Goal: Navigation & Orientation: Find specific page/section

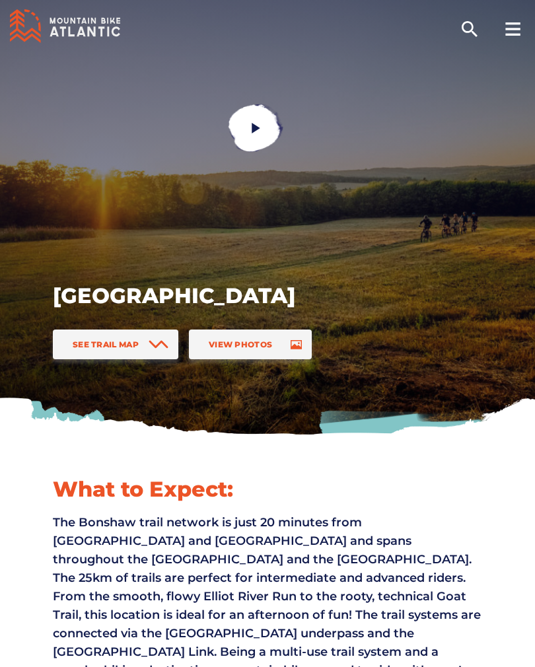
click at [144, 351] on link "See Trail Map" at bounding box center [116, 345] width 126 height 30
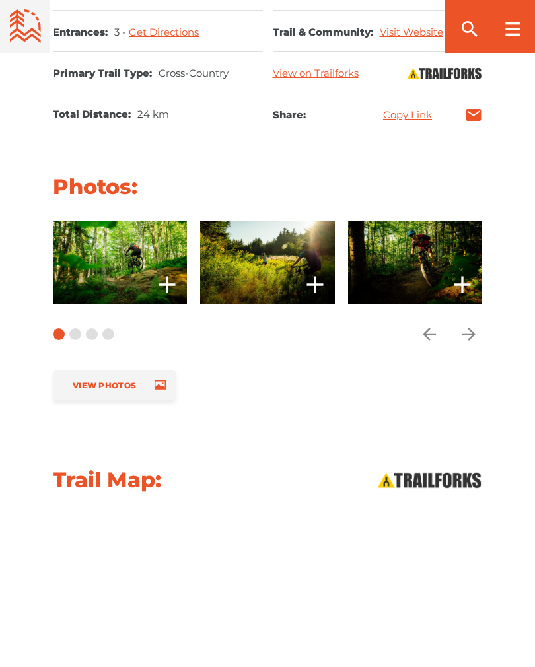
scroll to position [1023, 0]
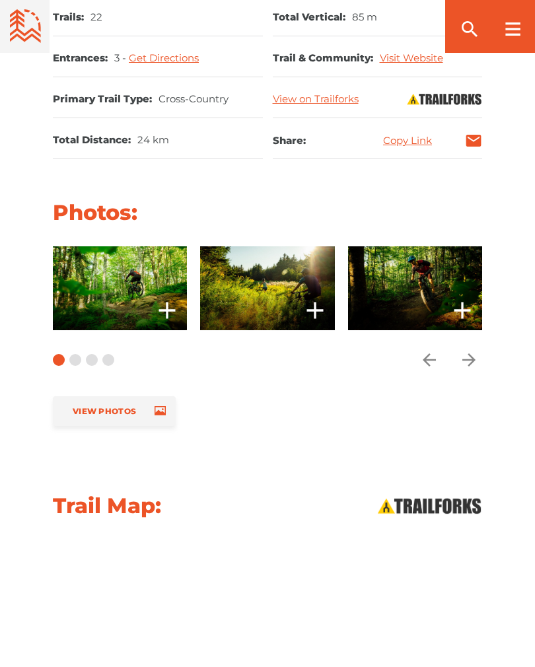
click at [474, 350] on icon "arrow forward" at bounding box center [469, 360] width 20 height 20
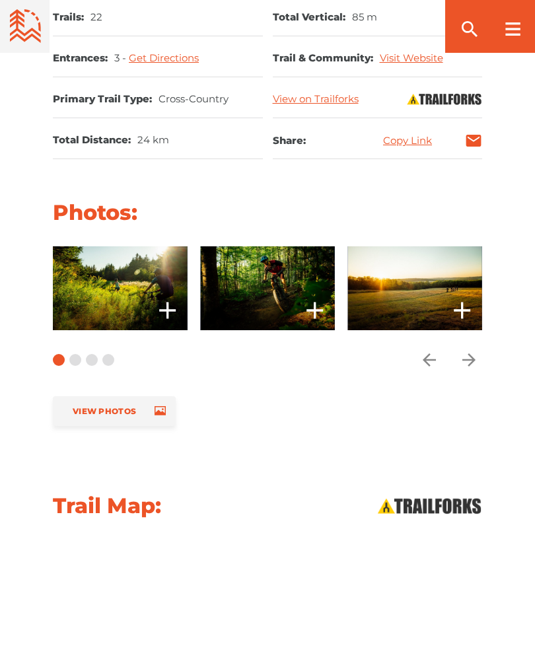
click at [470, 350] on icon "arrow forward" at bounding box center [469, 360] width 20 height 20
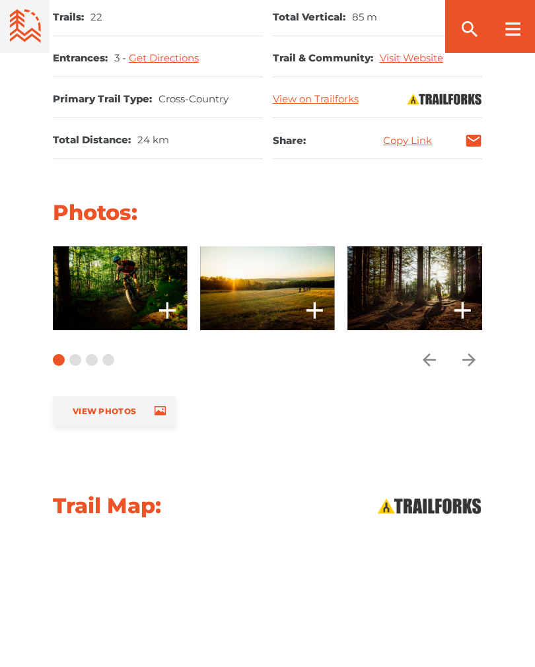
click at [469, 347] on span "Carousel Navigation" at bounding box center [469, 360] width 26 height 26
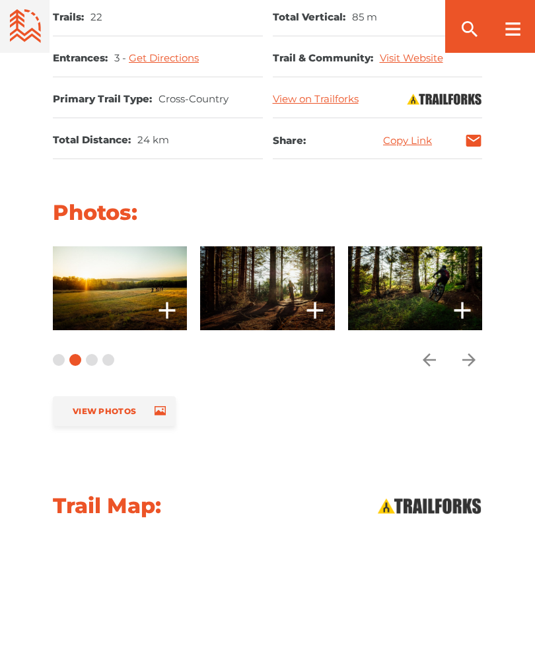
click at [476, 350] on icon "arrow forward" at bounding box center [469, 360] width 20 height 20
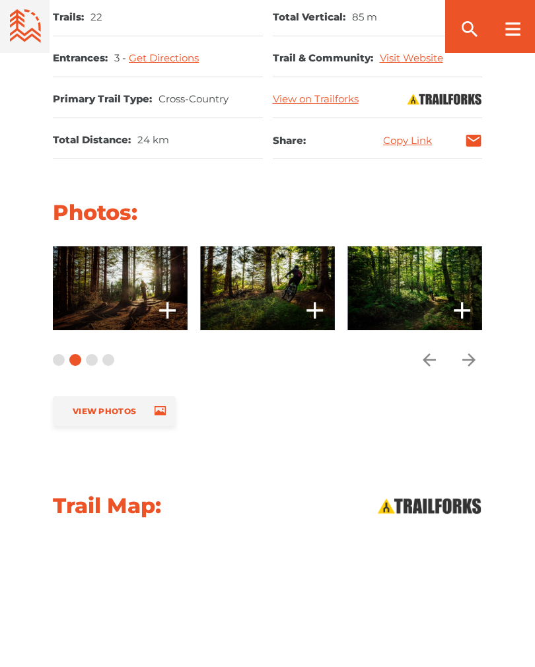
click at [469, 353] on icon "arrow forward" at bounding box center [468, 359] width 13 height 13
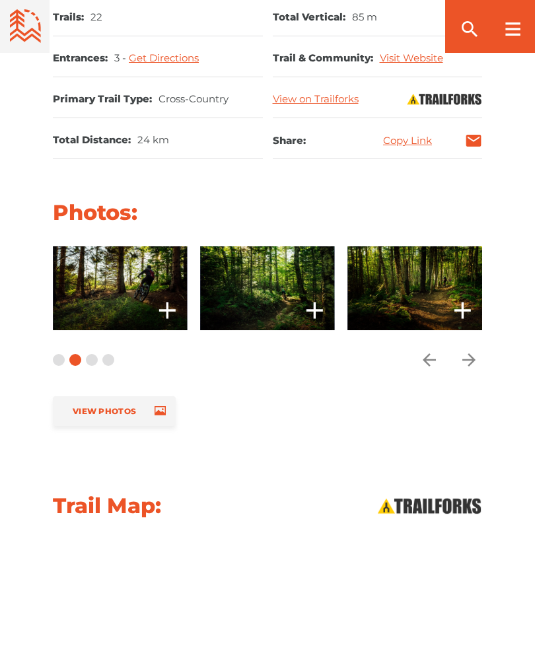
click at [289, 282] on span at bounding box center [267, 288] width 134 height 84
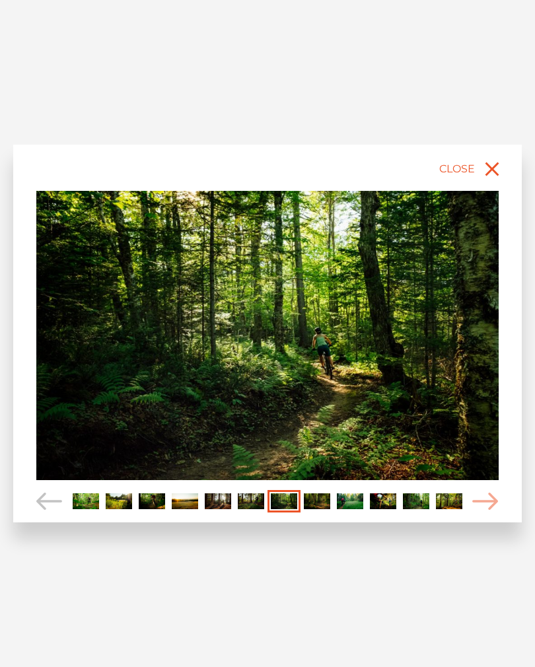
click at [493, 497] on icon "Carousel Navigation" at bounding box center [485, 502] width 26 height 18
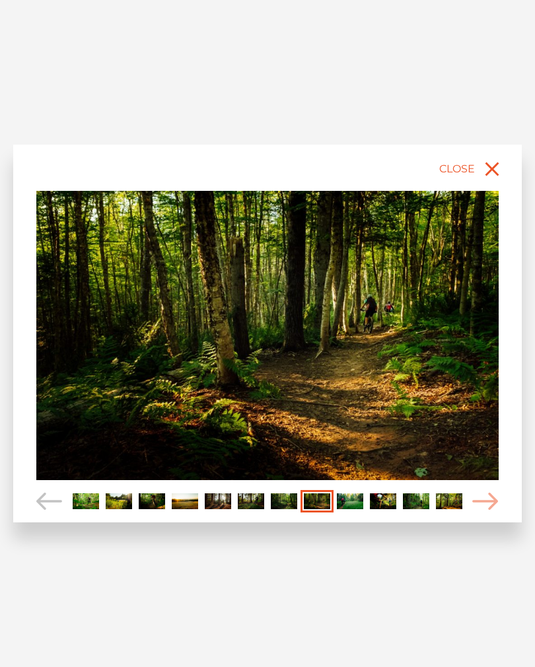
click at [495, 491] on span "Carousel Navigation" at bounding box center [485, 501] width 26 height 23
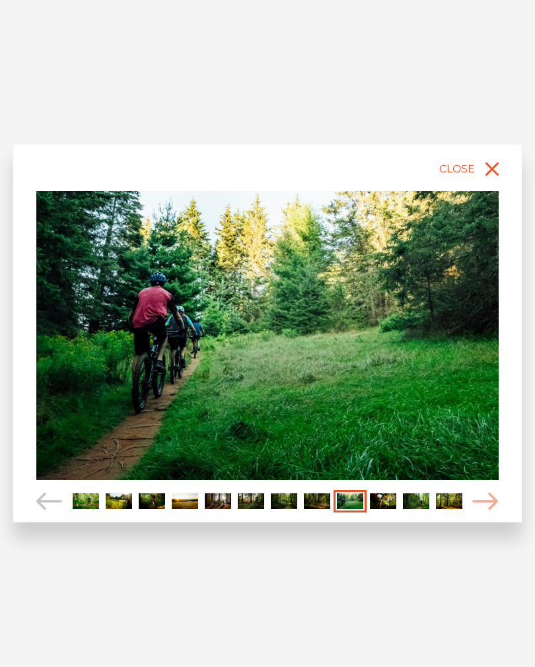
click at [494, 498] on icon "Carousel Navigation" at bounding box center [485, 502] width 26 height 18
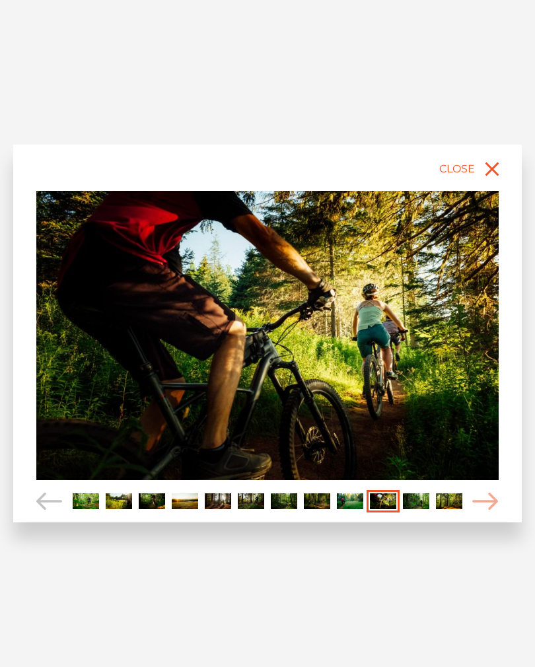
click at [491, 500] on icon "Carousel Navigation" at bounding box center [485, 502] width 26 height 18
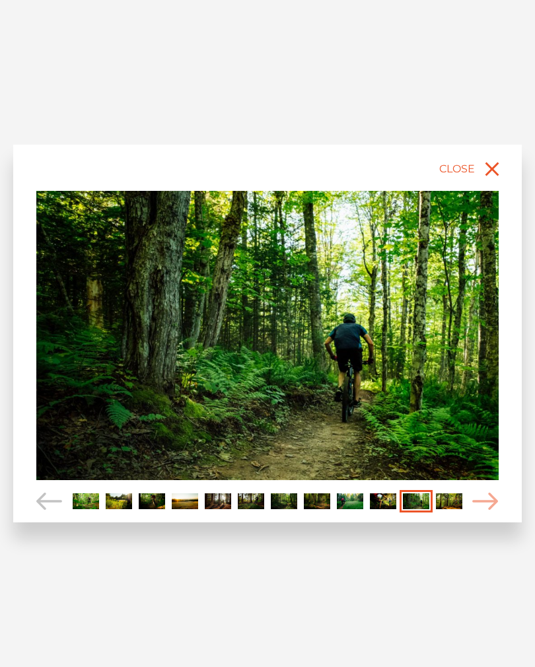
click at [489, 497] on icon "Carousel Navigation" at bounding box center [485, 502] width 26 height 18
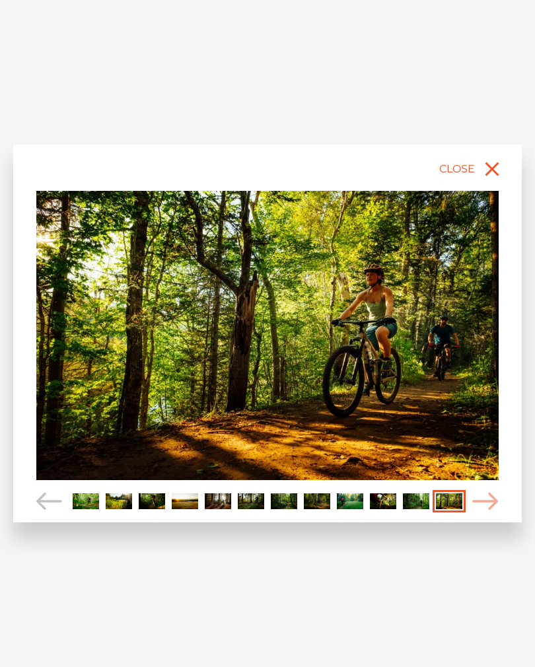
click at [489, 502] on icon "Carousel Navigation" at bounding box center [485, 502] width 26 height 18
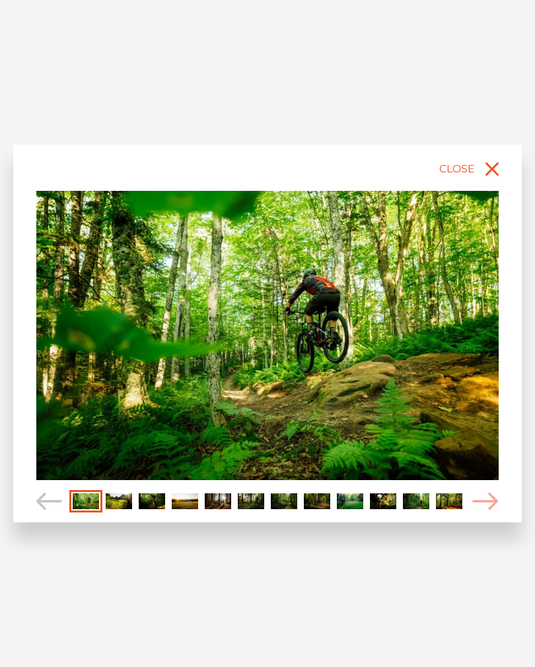
click at [487, 500] on icon "Carousel Navigation" at bounding box center [485, 502] width 26 height 18
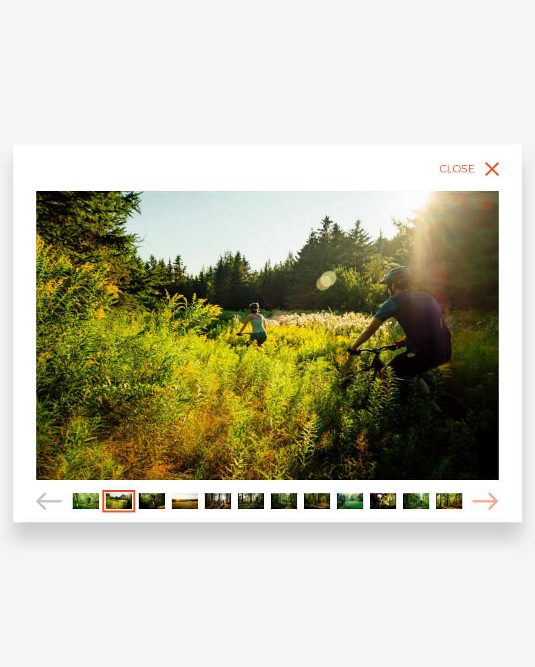
click at [487, 495] on icon "Carousel Navigation" at bounding box center [485, 502] width 26 height 18
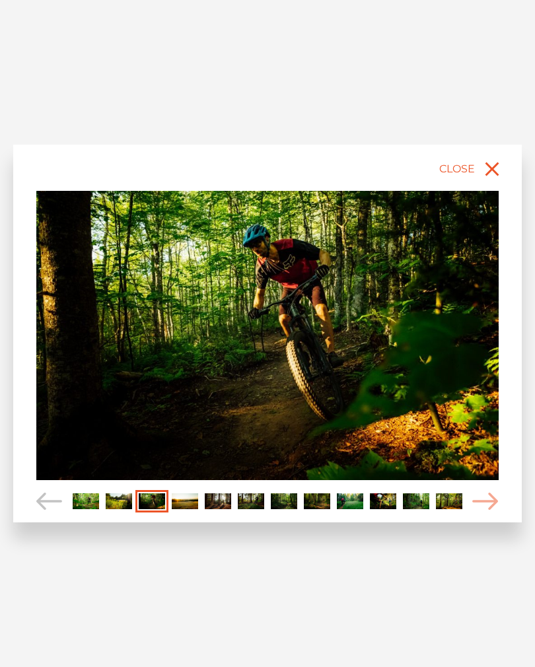
click at [492, 500] on icon "Carousel Navigation" at bounding box center [485, 502] width 26 height 18
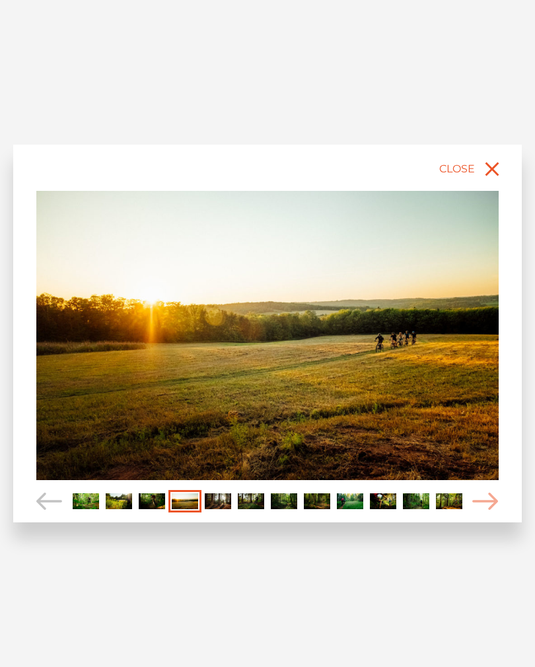
click at [497, 496] on icon "Carousel Navigation" at bounding box center [485, 502] width 26 height 18
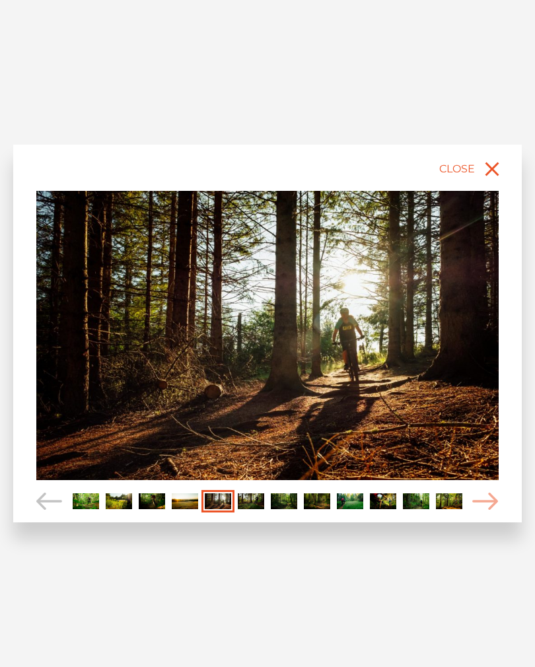
click at [495, 496] on icon "Carousel Navigation" at bounding box center [485, 502] width 26 height 18
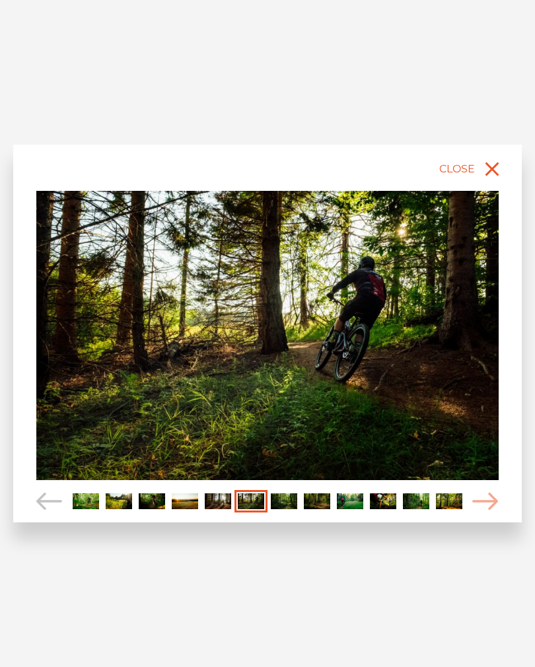
click at [497, 493] on icon "Carousel Navigation" at bounding box center [485, 502] width 26 height 18
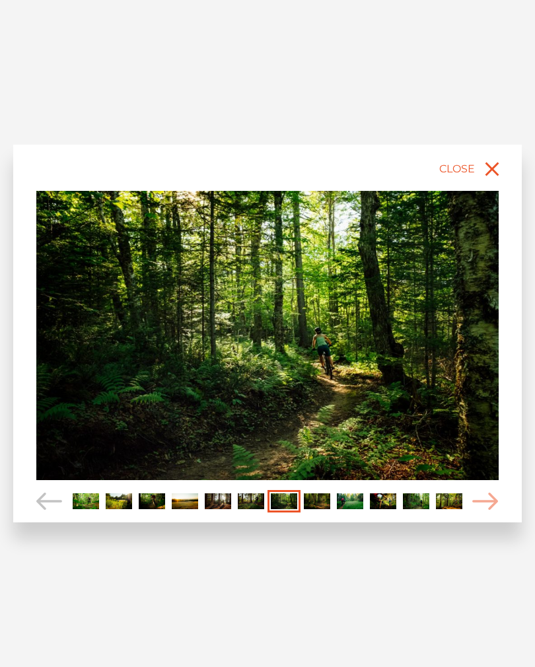
click at [495, 495] on icon "Carousel Navigation" at bounding box center [485, 502] width 26 height 18
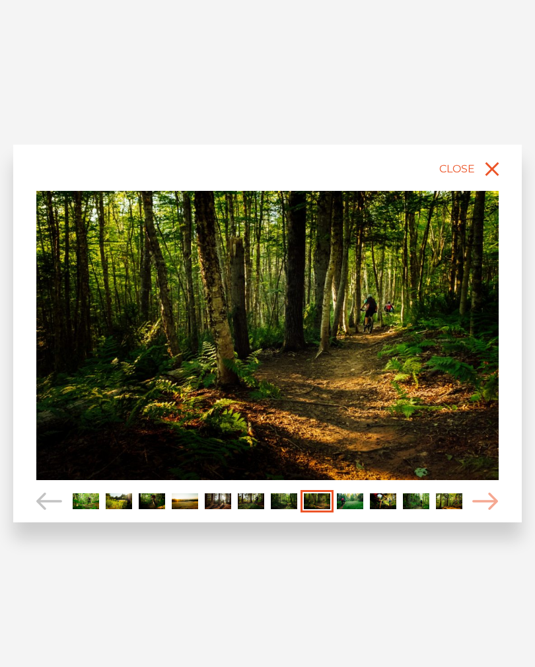
click at [495, 500] on icon "Carousel Navigation" at bounding box center [485, 502] width 26 height 18
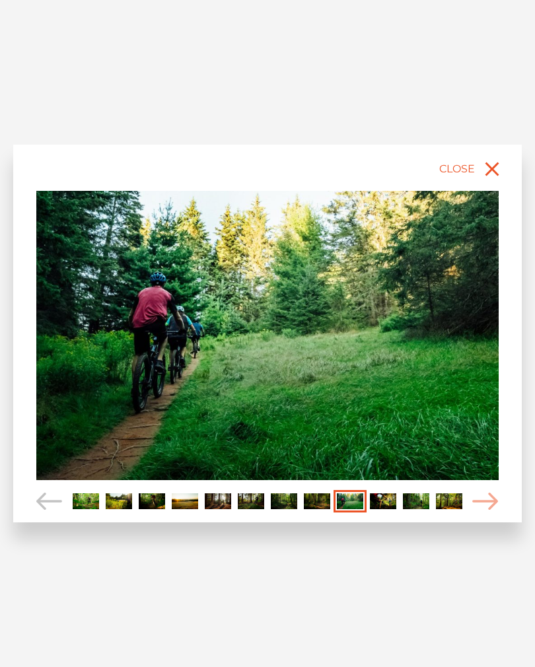
click at [497, 505] on icon "Carousel Navigation" at bounding box center [485, 502] width 26 height 18
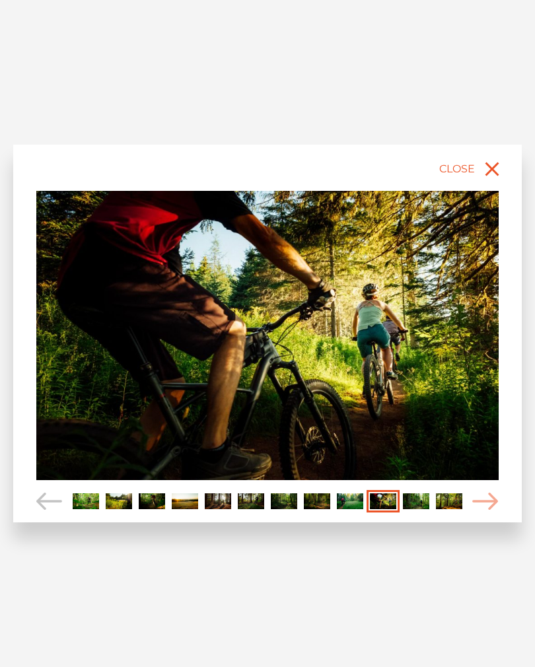
click at [498, 501] on icon "Carousel Navigation" at bounding box center [485, 502] width 26 height 18
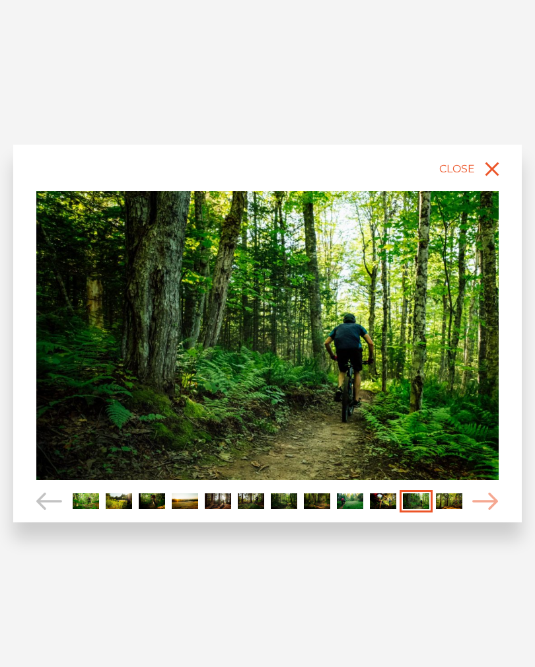
click at [497, 178] on icon "close" at bounding box center [492, 169] width 24 height 24
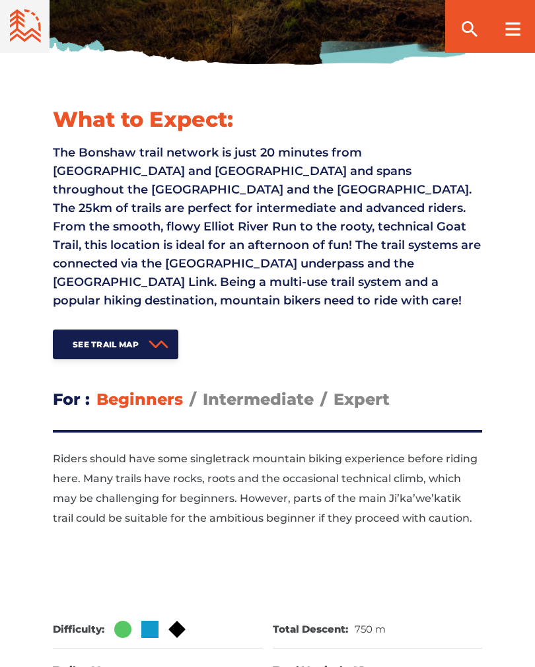
scroll to position [359, 0]
